Goal: Entertainment & Leisure: Consume media (video, audio)

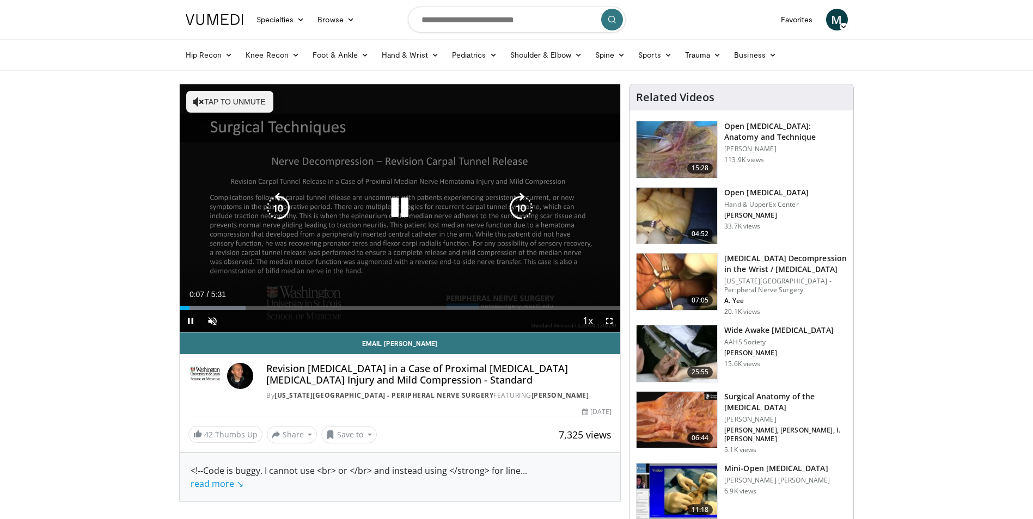
click at [395, 213] on icon "Video Player" at bounding box center [399, 208] width 30 height 30
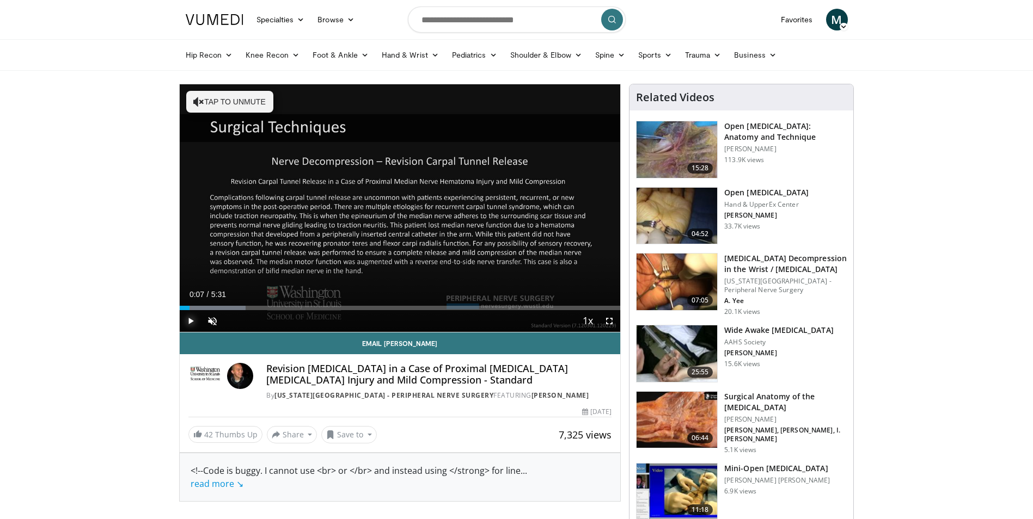
click at [193, 323] on span "Video Player" at bounding box center [191, 321] width 22 height 22
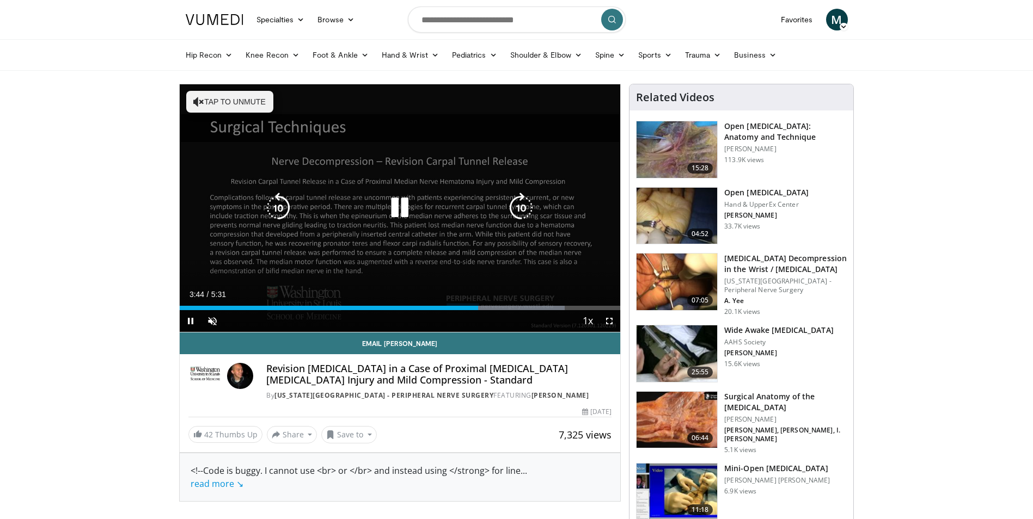
click at [408, 205] on icon "Video Player" at bounding box center [399, 208] width 30 height 30
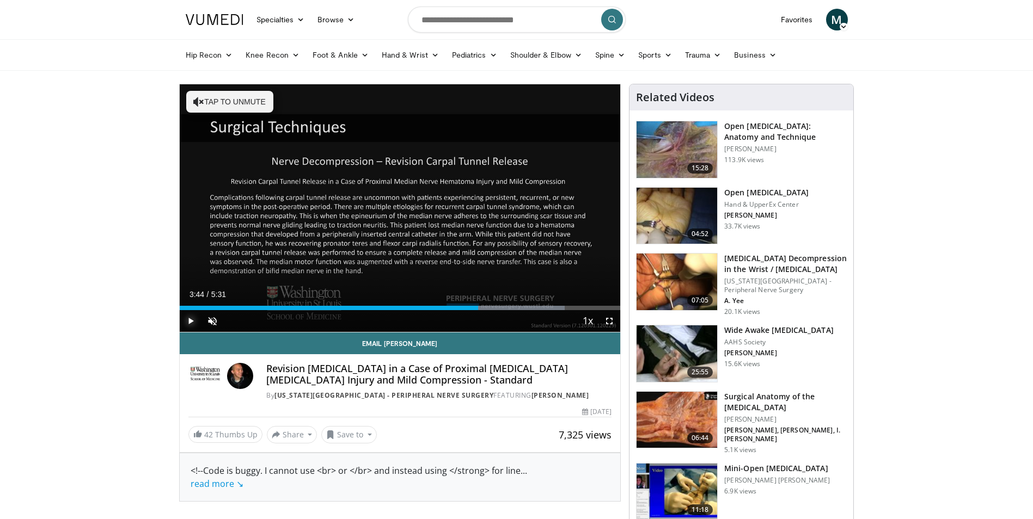
click at [190, 323] on span "Video Player" at bounding box center [191, 321] width 22 height 22
click at [467, 306] on div "Progress Bar" at bounding box center [467, 308] width 1 height 4
click at [439, 308] on div "Progress Bar" at bounding box center [439, 308] width 1 height 4
click at [188, 306] on div "Progress Bar" at bounding box center [188, 308] width 1 height 4
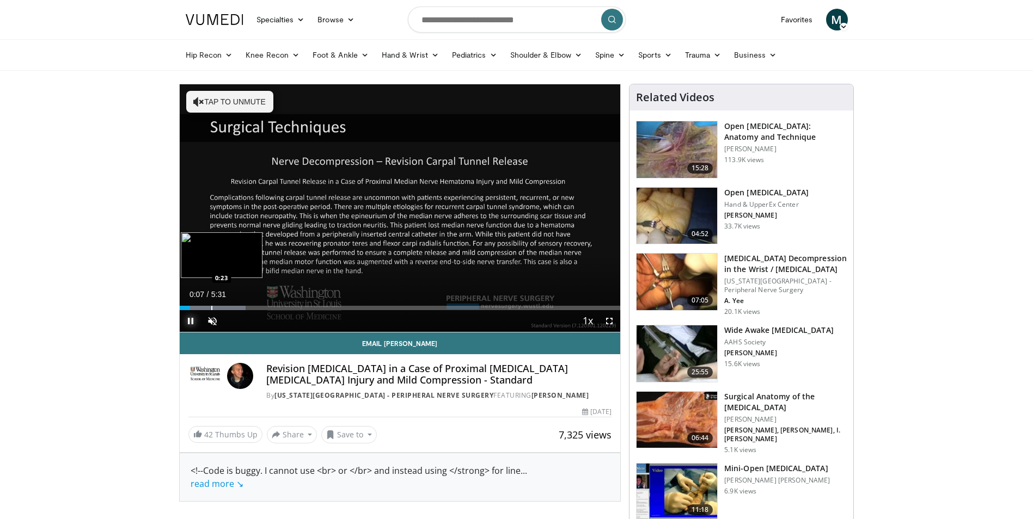
click at [211, 304] on div "Loaded : 15.04% 0:07 0:23" at bounding box center [400, 305] width 441 height 10
click at [205, 306] on div "Progress Bar" at bounding box center [205, 308] width 1 height 4
click at [203, 307] on div "Progress Bar" at bounding box center [201, 308] width 1 height 4
click at [200, 308] on div "0:15" at bounding box center [190, 308] width 21 height 4
click at [198, 308] on div "Loaded : 24.08% 0:13 0:14" at bounding box center [400, 308] width 441 height 4
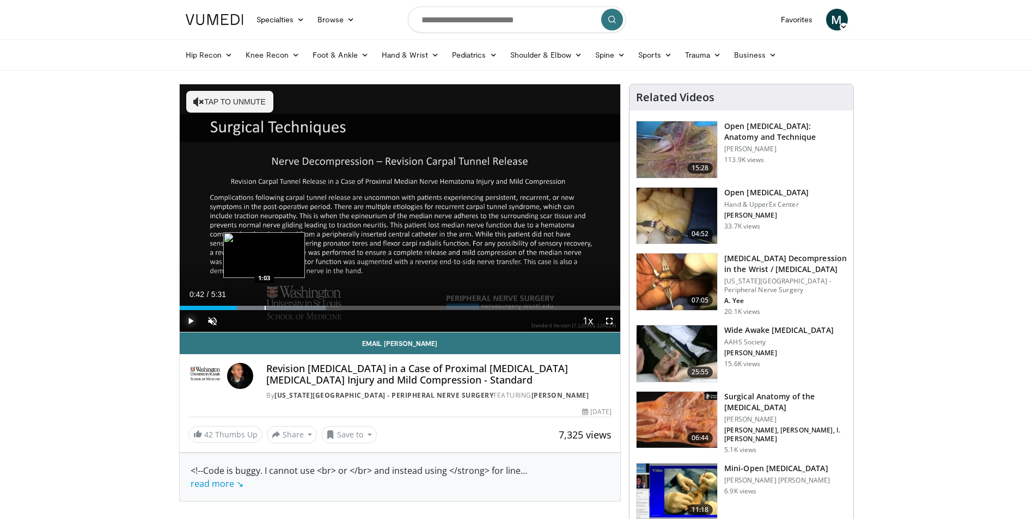
drag, startPoint x: 264, startPoint y: 309, endPoint x: 281, endPoint y: 310, distance: 16.9
click at [265, 309] on div "Progress Bar" at bounding box center [265, 308] width 1 height 4
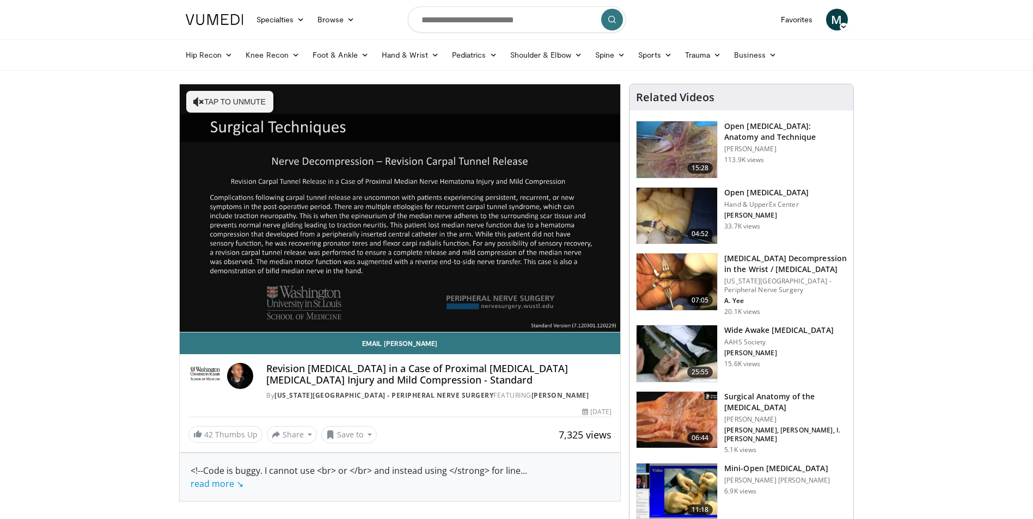
click at [289, 310] on div "10 seconds Tap to unmute" at bounding box center [400, 208] width 441 height 248
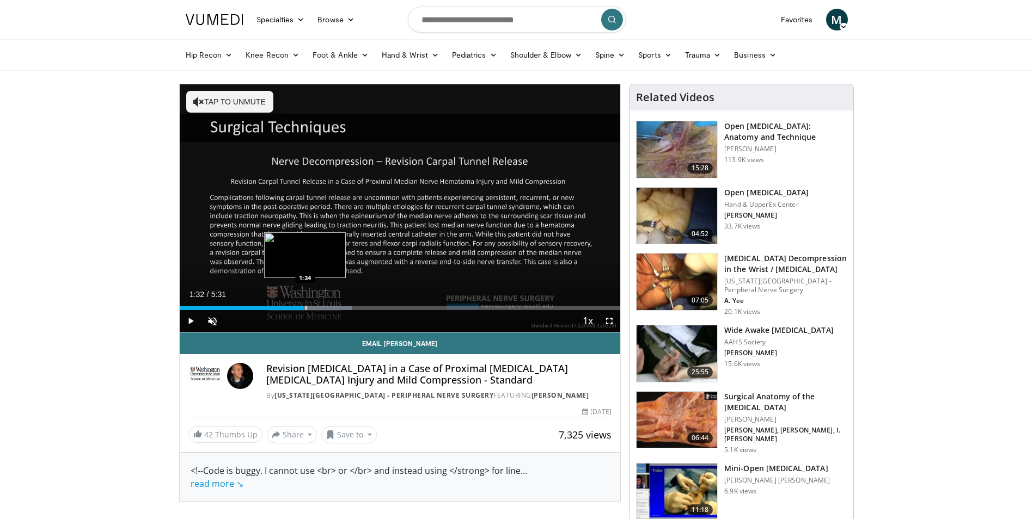
click at [303, 306] on div "Progress Bar" at bounding box center [288, 308] width 127 height 4
click at [188, 323] on span "Video Player" at bounding box center [191, 321] width 22 height 22
click at [356, 307] on div "Progress Bar" at bounding box center [356, 308] width 1 height 4
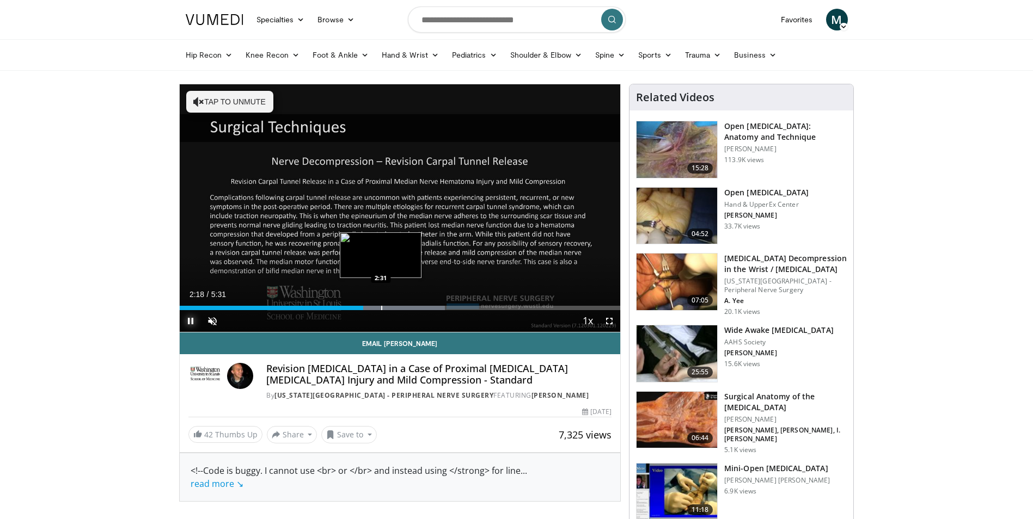
click at [381, 307] on div "Progress Bar" at bounding box center [381, 308] width 1 height 4
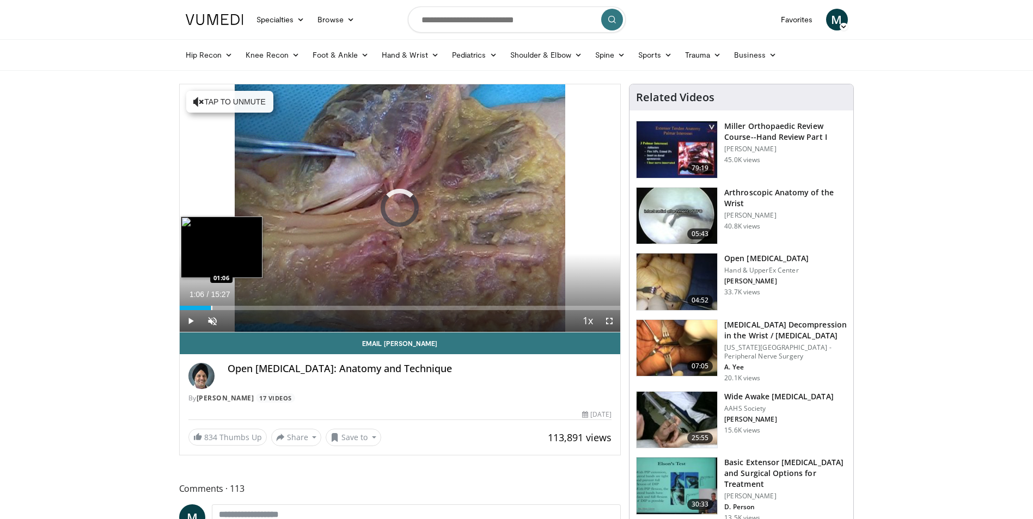
click at [211, 307] on div "Progress Bar" at bounding box center [211, 308] width 1 height 4
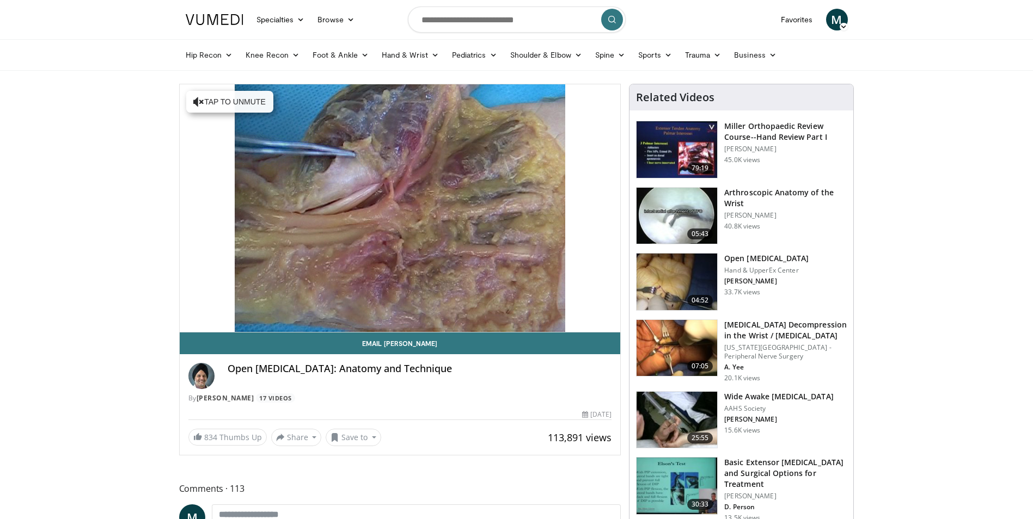
click at [666, 277] on img at bounding box center [676, 282] width 81 height 57
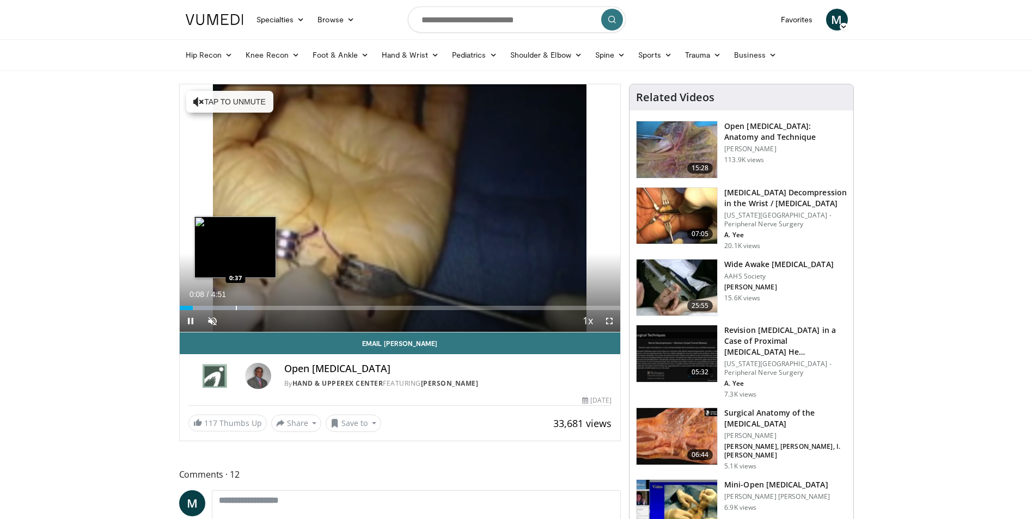
click at [235, 304] on div "Loaded : 17.00% 0:08 0:37" at bounding box center [400, 305] width 441 height 10
click at [258, 308] on div "Progress Bar" at bounding box center [258, 308] width 1 height 4
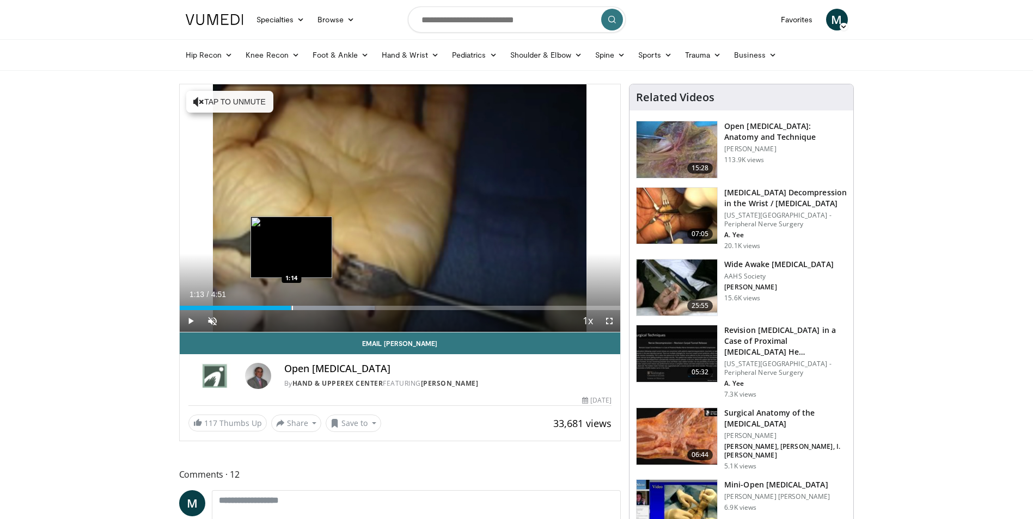
click at [292, 309] on div "Progress Bar" at bounding box center [292, 308] width 1 height 4
click at [321, 309] on div "Progress Bar" at bounding box center [321, 308] width 1 height 4
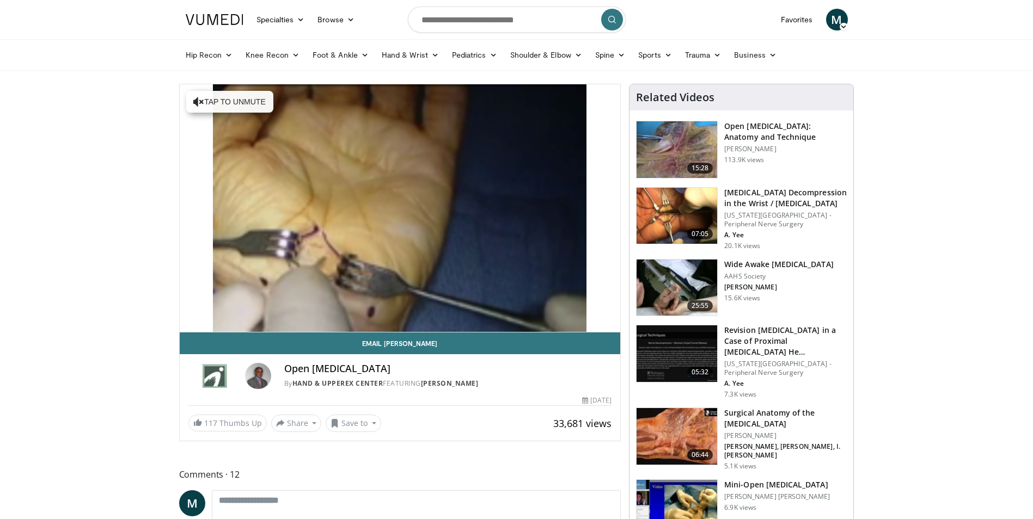
scroll to position [163, 0]
